Goal: Communication & Community: Answer question/provide support

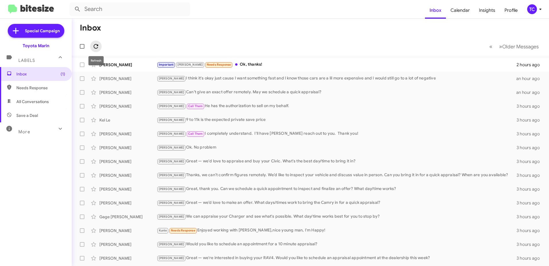
click at [97, 46] on icon at bounding box center [96, 46] width 7 height 7
click at [218, 16] on mat-toolbar "Inbox Calendar Insights Profile TC" at bounding box center [274, 9] width 549 height 18
click at [539, 12] on icon at bounding box center [540, 9] width 7 height 7
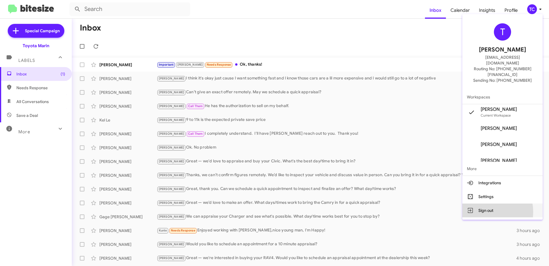
click at [494, 203] on button "Sign out" at bounding box center [503, 210] width 80 height 14
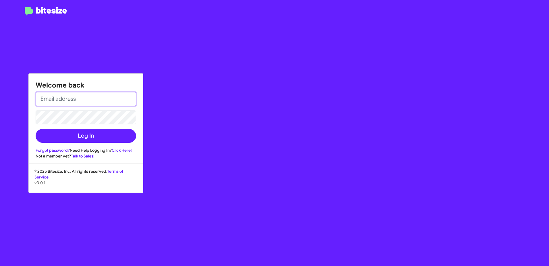
type input "[EMAIL_ADDRESS][DOMAIN_NAME]"
click at [159, 52] on div "Welcome back [PERSON_NAME][EMAIL_ADDRESS][DOMAIN_NAME] Log In Forgot password? …" at bounding box center [321, 133] width 458 height 266
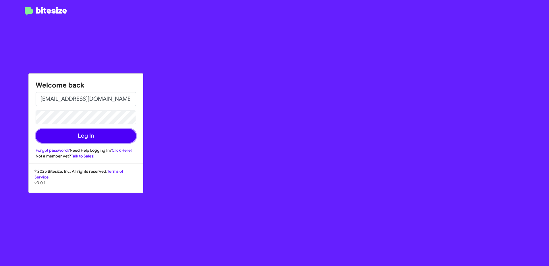
click at [93, 138] on button "Log In" at bounding box center [86, 136] width 101 height 14
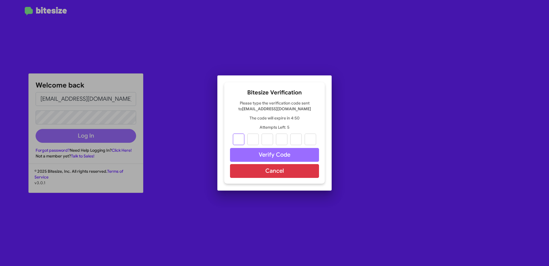
click at [242, 139] on input "text" at bounding box center [238, 138] width 11 height 11
type input "9"
type input "2"
type input "8"
type input "2"
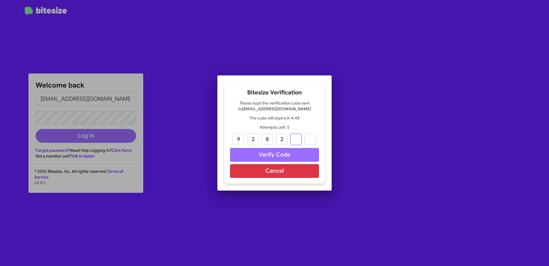
type input "9"
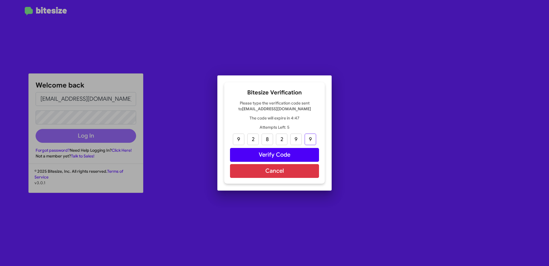
type input "9"
click at [278, 155] on button "Verify Code" at bounding box center [274, 155] width 89 height 14
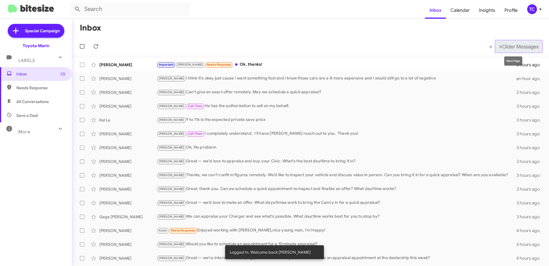
click at [511, 48] on span "Older Messages" at bounding box center [521, 46] width 36 height 6
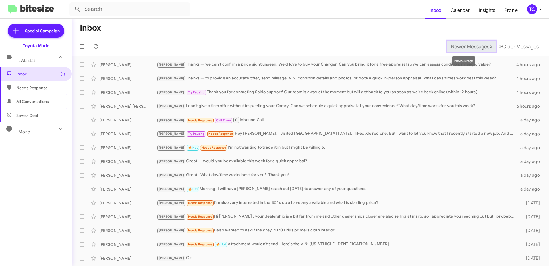
click at [490, 47] on span "«" at bounding box center [491, 46] width 3 height 7
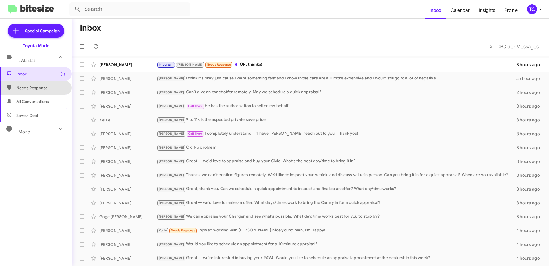
click at [41, 87] on span "Needs Response" at bounding box center [40, 88] width 49 height 6
type input "in:needs-response"
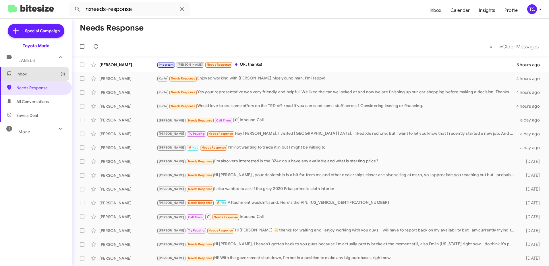
click at [34, 75] on span "Inbox (1)" at bounding box center [40, 74] width 49 height 6
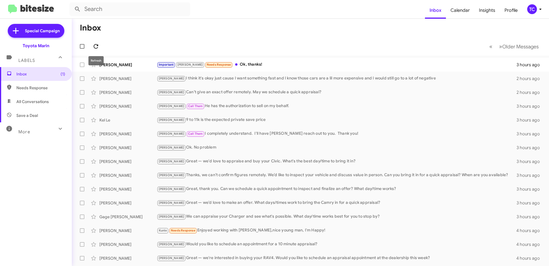
click at [96, 44] on icon at bounding box center [96, 46] width 7 height 7
click at [96, 44] on icon at bounding box center [96, 46] width 5 height 5
click at [98, 43] on icon at bounding box center [96, 46] width 7 height 7
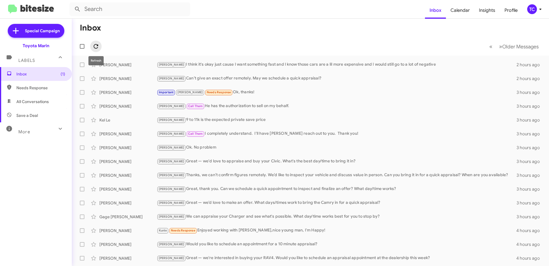
click at [99, 46] on icon at bounding box center [96, 46] width 7 height 7
